Goal: Task Accomplishment & Management: Use online tool/utility

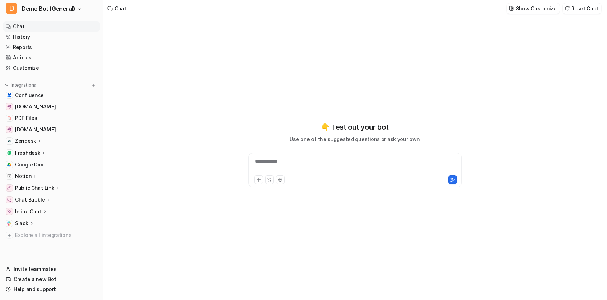
type textarea "**********"
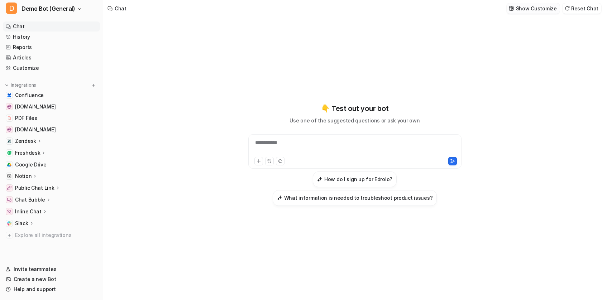
click at [528, 10] on p "Show Customize" at bounding box center [536, 9] width 41 height 8
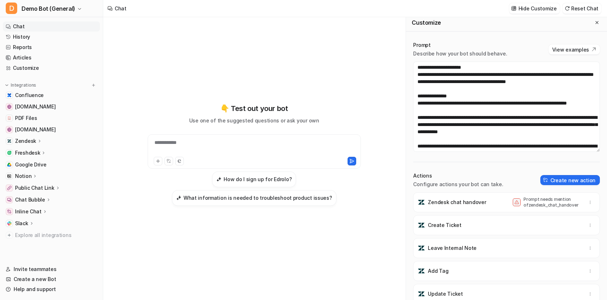
scroll to position [7, 0]
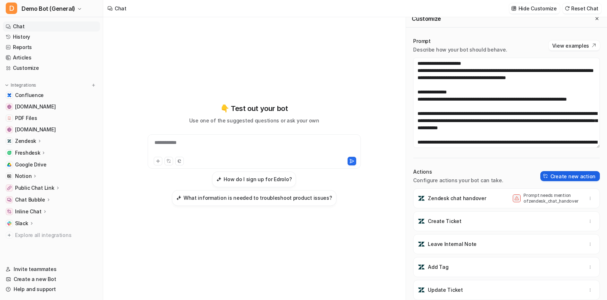
click at [572, 177] on button "Create new action" at bounding box center [571, 176] width 60 height 10
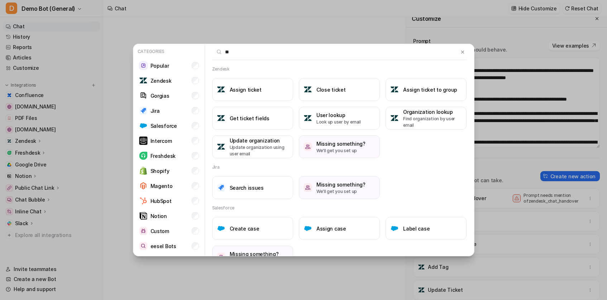
type input "*"
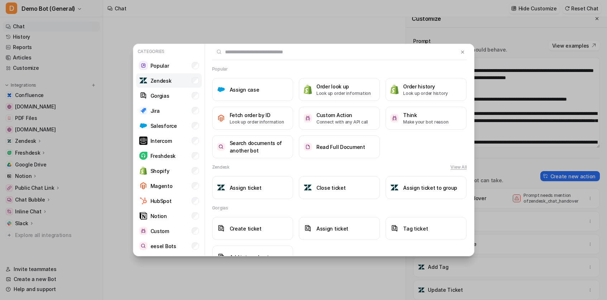
click at [160, 86] on li "Zendesk" at bounding box center [169, 80] width 66 height 14
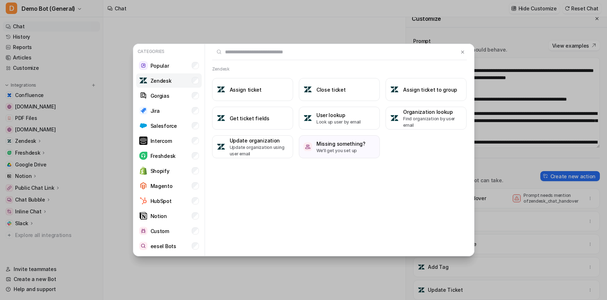
click at [175, 79] on li "Zendesk" at bounding box center [169, 80] width 66 height 14
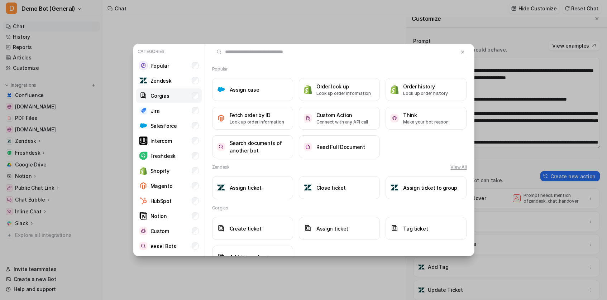
click at [174, 96] on li "Gorgias" at bounding box center [169, 96] width 66 height 14
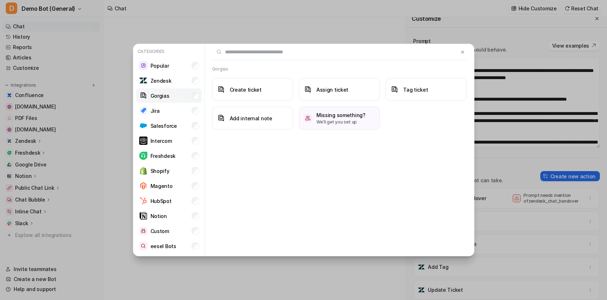
click at [174, 96] on li "Gorgias" at bounding box center [169, 96] width 66 height 14
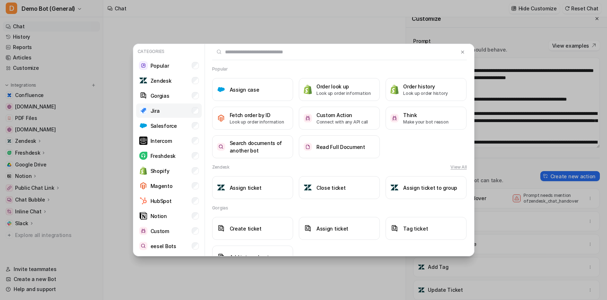
click at [175, 110] on li "Jira" at bounding box center [169, 111] width 66 height 14
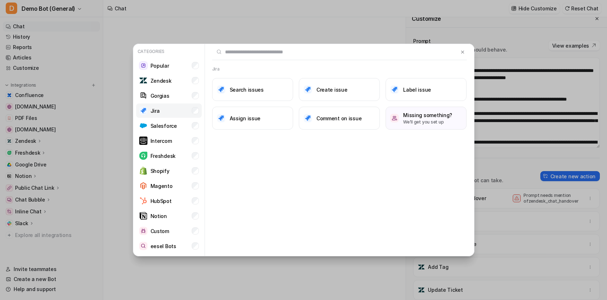
click at [176, 114] on li "Jira" at bounding box center [169, 111] width 66 height 14
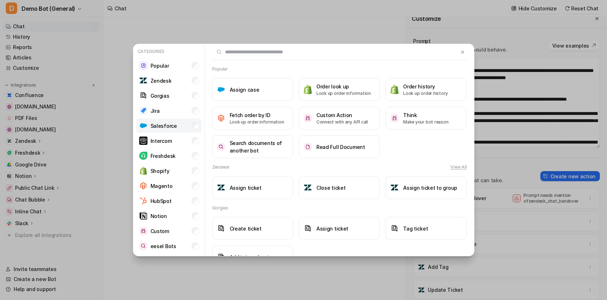
click at [179, 129] on li "Salesforce" at bounding box center [169, 126] width 66 height 14
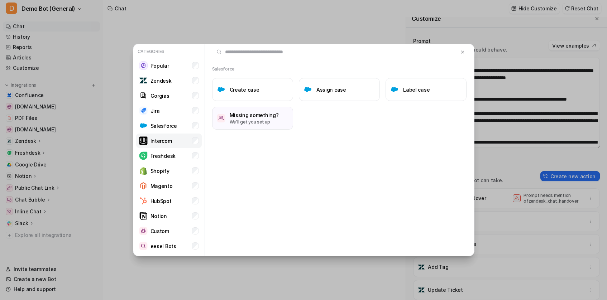
click at [179, 142] on li "Intercom" at bounding box center [169, 141] width 66 height 14
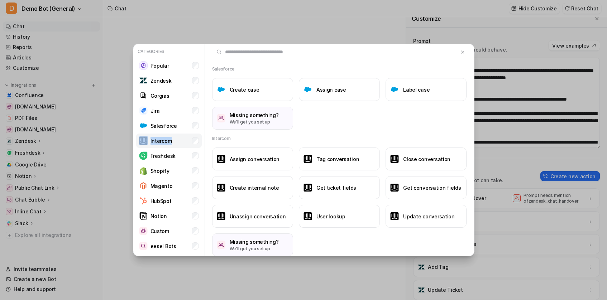
click at [179, 142] on li "Intercom" at bounding box center [169, 141] width 66 height 14
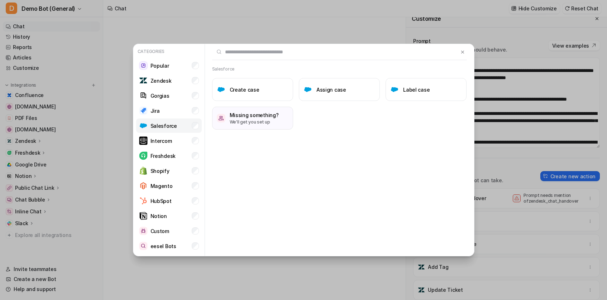
click at [180, 132] on li "Salesforce" at bounding box center [169, 126] width 66 height 14
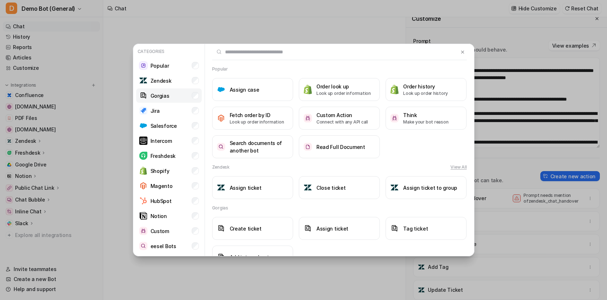
click at [174, 91] on li "Gorgias" at bounding box center [169, 96] width 66 height 14
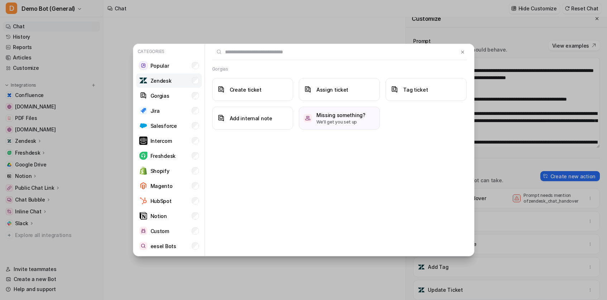
click at [174, 75] on li "Zendesk" at bounding box center [169, 80] width 66 height 14
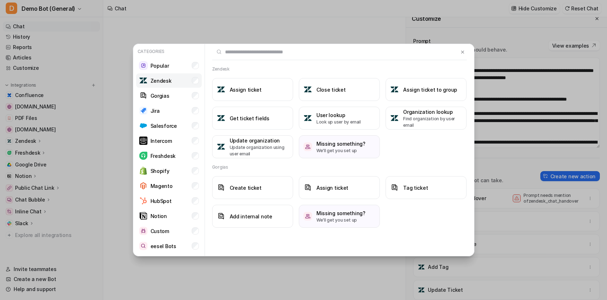
click at [182, 86] on li "Zendesk" at bounding box center [169, 80] width 66 height 14
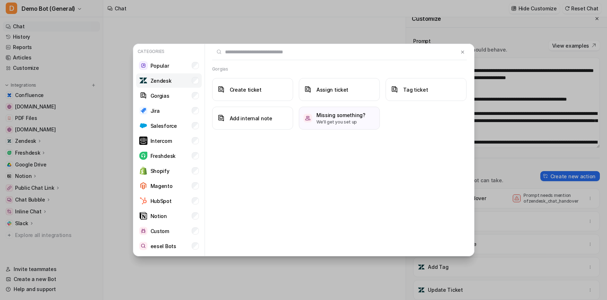
click at [182, 86] on li "Zendesk" at bounding box center [169, 80] width 66 height 14
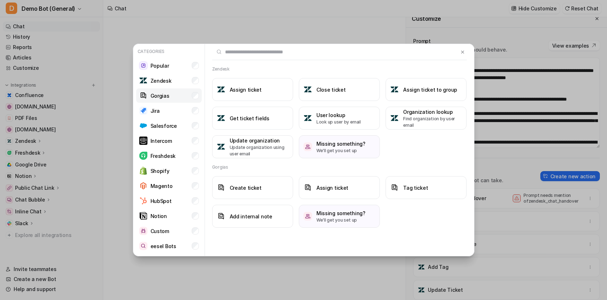
click at [181, 101] on li "Gorgias" at bounding box center [169, 96] width 66 height 14
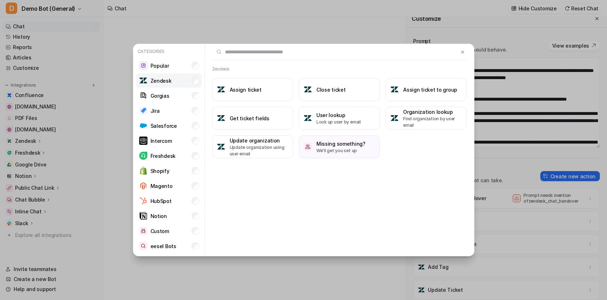
drag, startPoint x: 151, startPoint y: 65, endPoint x: 161, endPoint y: 75, distance: 14.7
click at [151, 65] on p "Popular" at bounding box center [160, 66] width 19 height 8
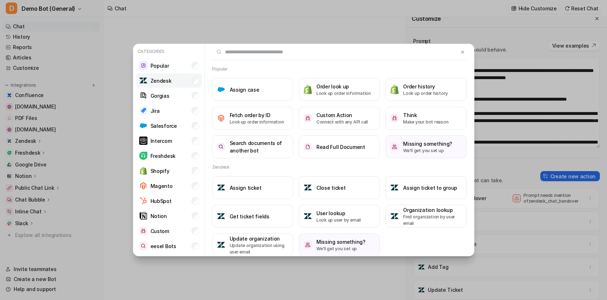
click at [163, 80] on p "Zendesk" at bounding box center [161, 81] width 21 height 8
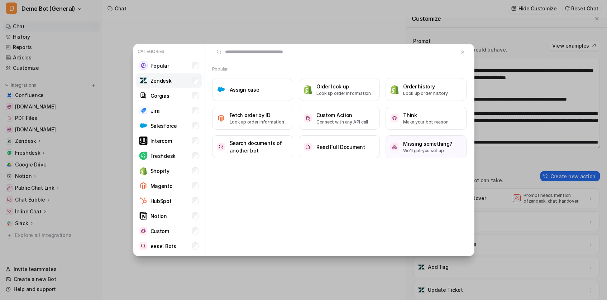
click at [172, 82] on li "Zendesk" at bounding box center [169, 80] width 66 height 14
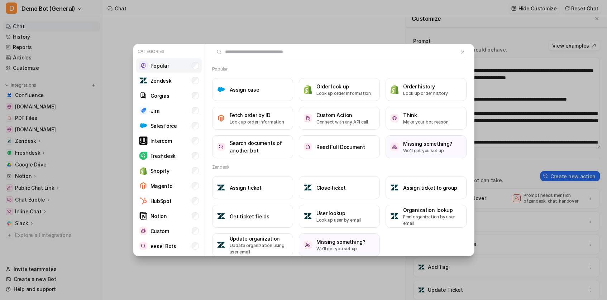
click at [174, 71] on li "Popular" at bounding box center [169, 65] width 66 height 14
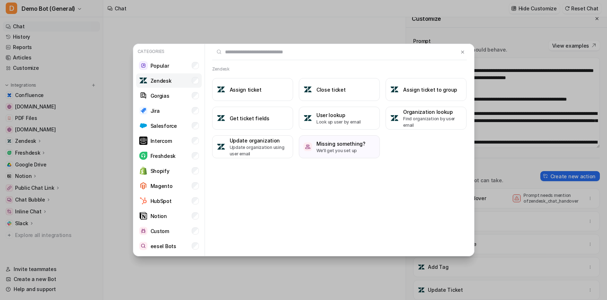
click at [168, 83] on p "Zendesk" at bounding box center [161, 81] width 21 height 8
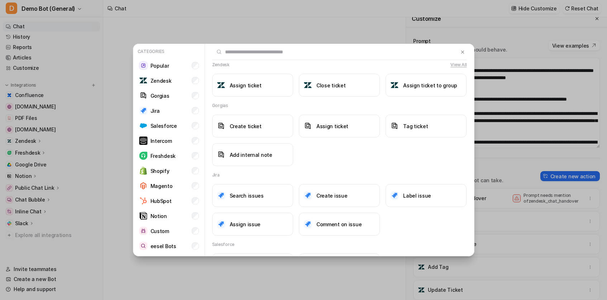
scroll to position [0, 0]
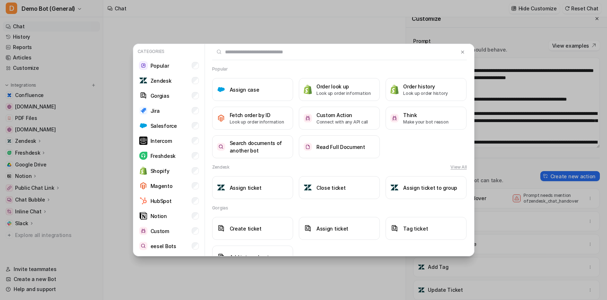
click at [458, 166] on button "View All" at bounding box center [459, 167] width 16 height 6
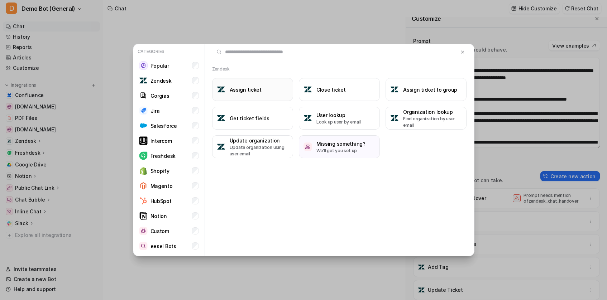
click at [244, 87] on h3 "Assign ticket" at bounding box center [246, 90] width 32 height 8
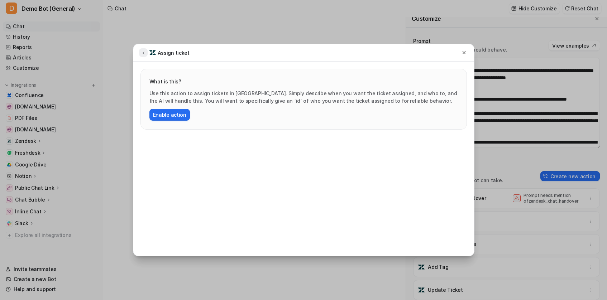
click at [139, 49] on button at bounding box center [143, 52] width 9 height 9
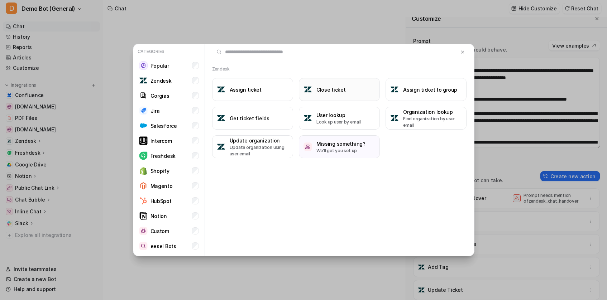
click at [310, 84] on button "Close ticket" at bounding box center [339, 89] width 81 height 23
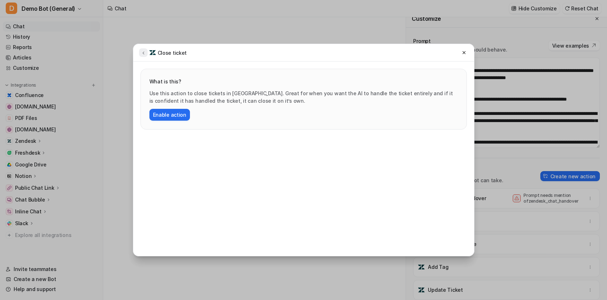
click at [147, 54] on button at bounding box center [143, 52] width 9 height 9
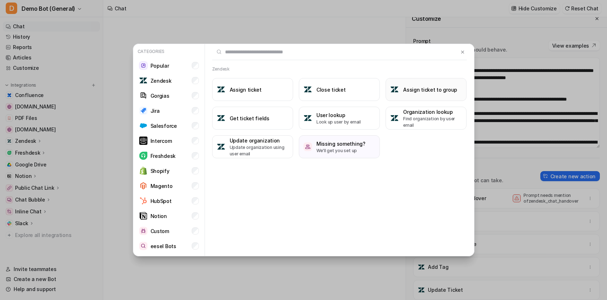
click at [422, 94] on button "Assign ticket to group" at bounding box center [426, 89] width 81 height 23
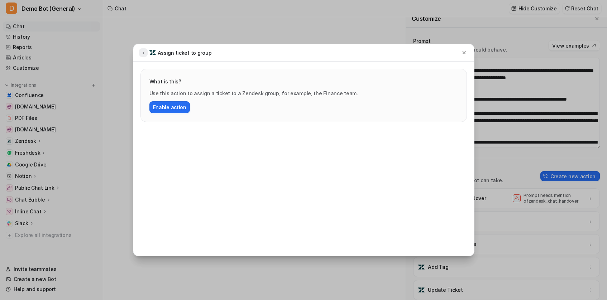
click at [142, 56] on button at bounding box center [143, 52] width 9 height 9
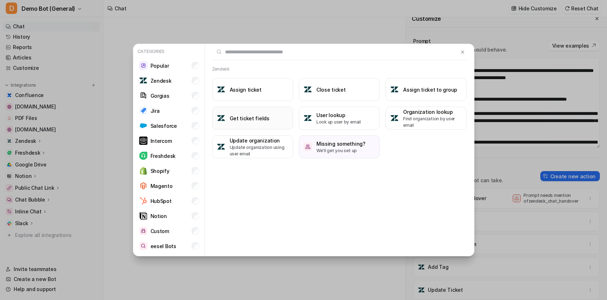
click at [258, 124] on button "Get ticket fields" at bounding box center [252, 118] width 81 height 23
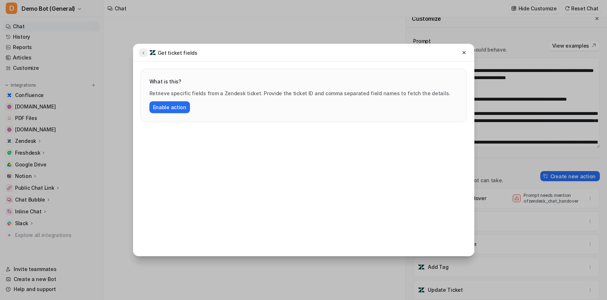
click at [140, 56] on button at bounding box center [143, 52] width 9 height 9
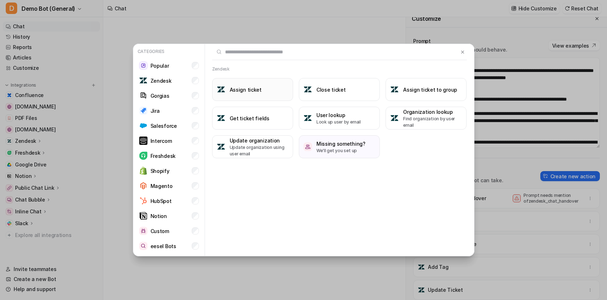
click at [256, 97] on button "Assign ticket" at bounding box center [252, 89] width 81 height 23
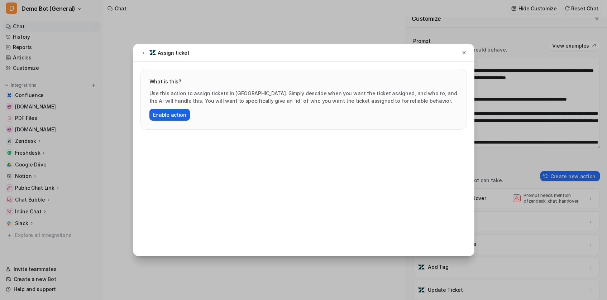
click at [167, 115] on button "Enable action" at bounding box center [169, 115] width 41 height 12
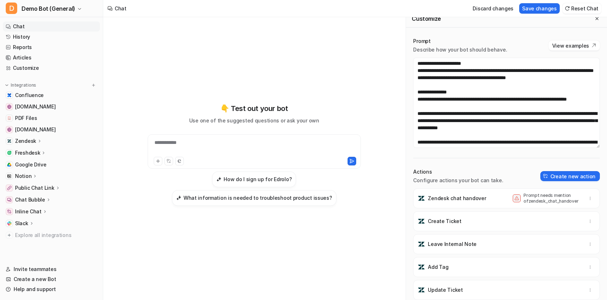
scroll to position [24, 0]
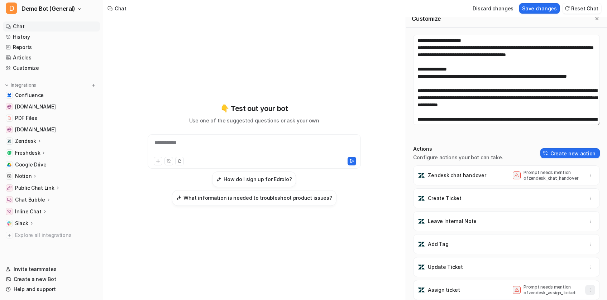
click at [591, 289] on icon "button" at bounding box center [590, 290] width 5 height 5
click at [589, 290] on icon "button" at bounding box center [590, 290] width 5 height 5
click at [586, 291] on button "button" at bounding box center [590, 290] width 10 height 10
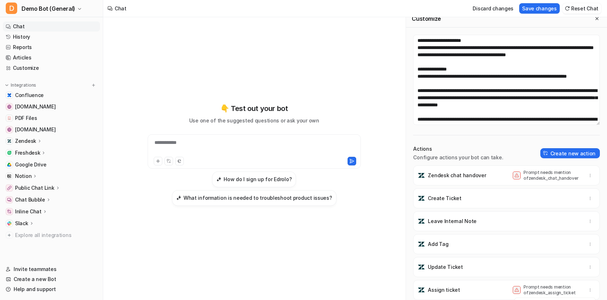
click at [559, 290] on p "Prompt needs mention of zendesk_assign_ticket" at bounding box center [552, 290] width 57 height 11
click at [580, 286] on p "Prompt needs mention of zendesk_assign_ticket" at bounding box center [552, 290] width 57 height 11
click at [589, 289] on icon "button" at bounding box center [590, 290] width 5 height 5
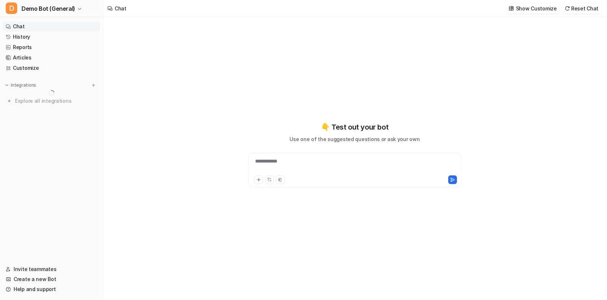
type textarea "**********"
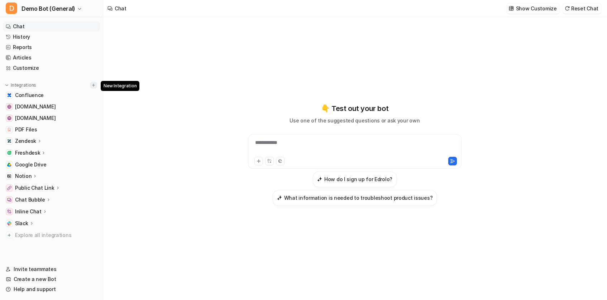
click at [93, 87] on img at bounding box center [93, 85] width 5 height 5
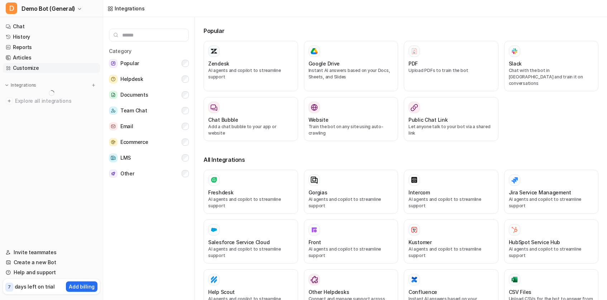
click at [34, 69] on link "Customize" at bounding box center [51, 68] width 97 height 10
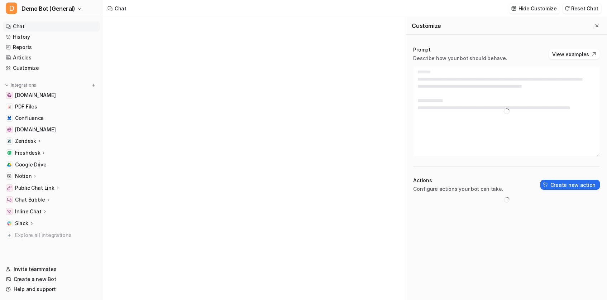
type textarea "**********"
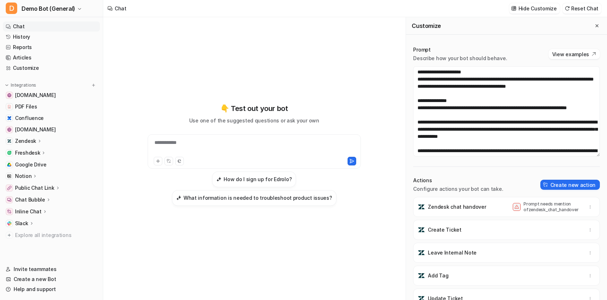
scroll to position [1, 0]
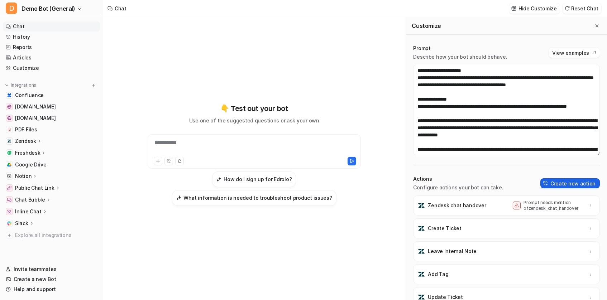
click at [583, 182] on button "Create new action" at bounding box center [571, 184] width 60 height 10
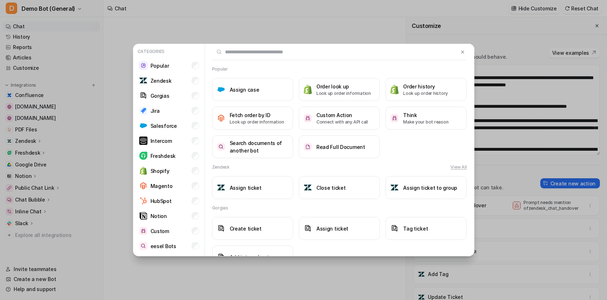
click at [451, 167] on button "View All" at bounding box center [459, 167] width 16 height 6
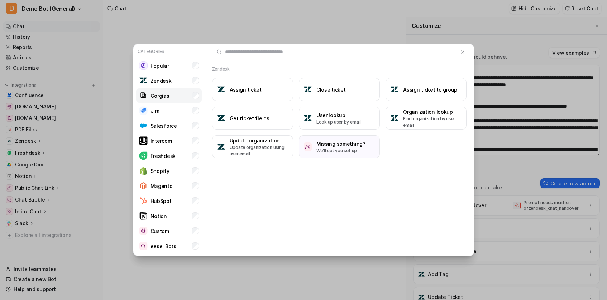
click at [175, 97] on li "Gorgias" at bounding box center [169, 96] width 66 height 14
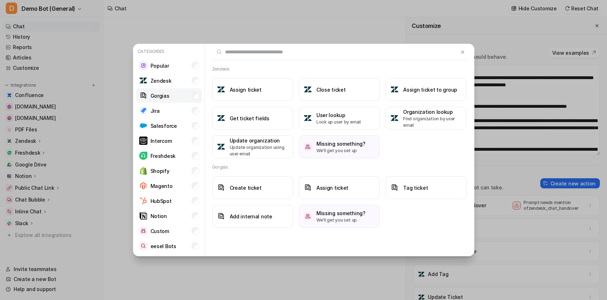
click at [175, 97] on li "Gorgias" at bounding box center [169, 96] width 66 height 14
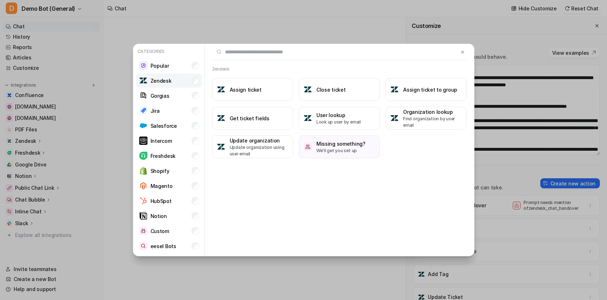
click at [156, 81] on p "Zendesk" at bounding box center [161, 81] width 21 height 8
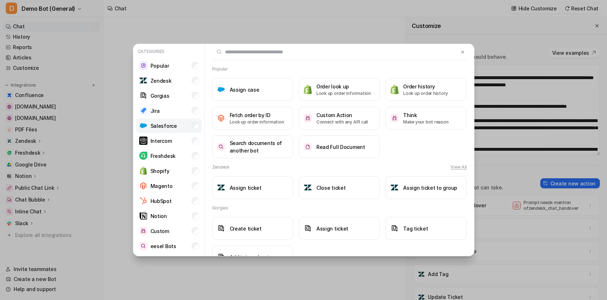
click at [176, 121] on li "Salesforce" at bounding box center [169, 126] width 66 height 14
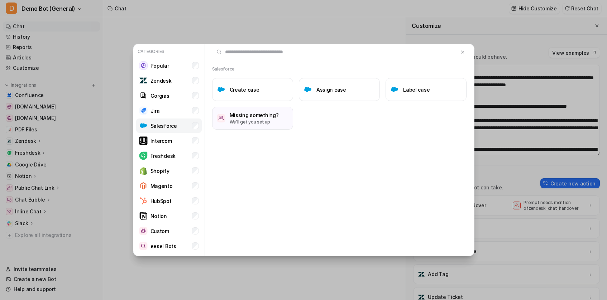
click at [176, 121] on li "Salesforce" at bounding box center [169, 126] width 66 height 14
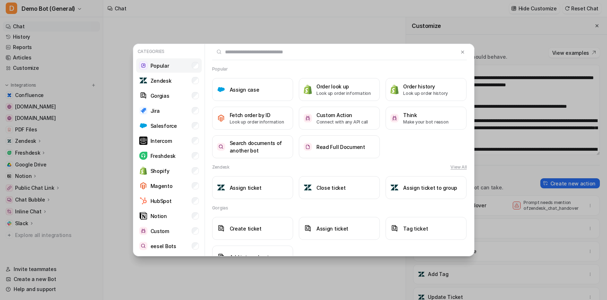
click at [172, 61] on li "Popular" at bounding box center [169, 65] width 66 height 14
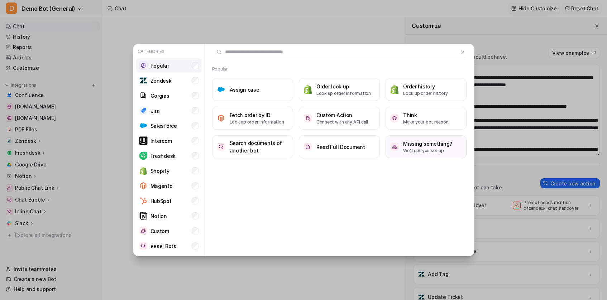
click at [172, 61] on li "Popular" at bounding box center [169, 65] width 66 height 14
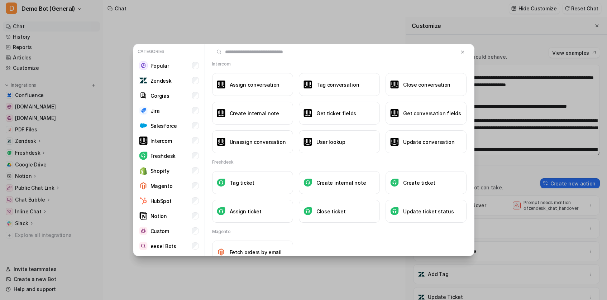
scroll to position [201, 0]
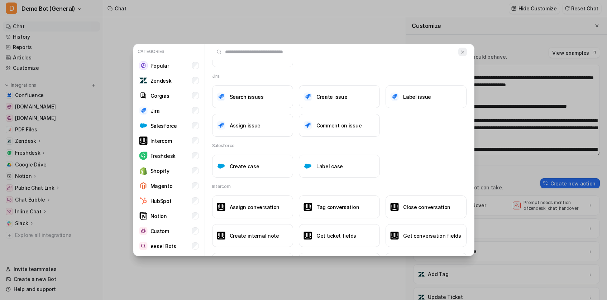
click at [463, 52] on img at bounding box center [462, 51] width 5 height 5
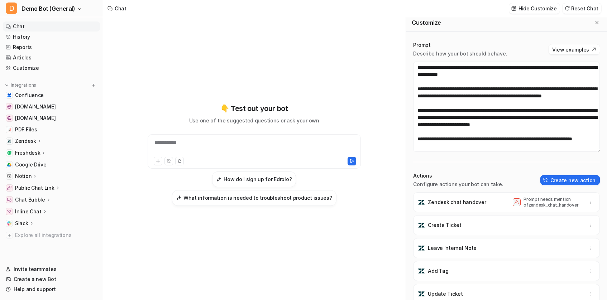
scroll to position [7, 0]
